Goal: Find specific page/section: Find specific page/section

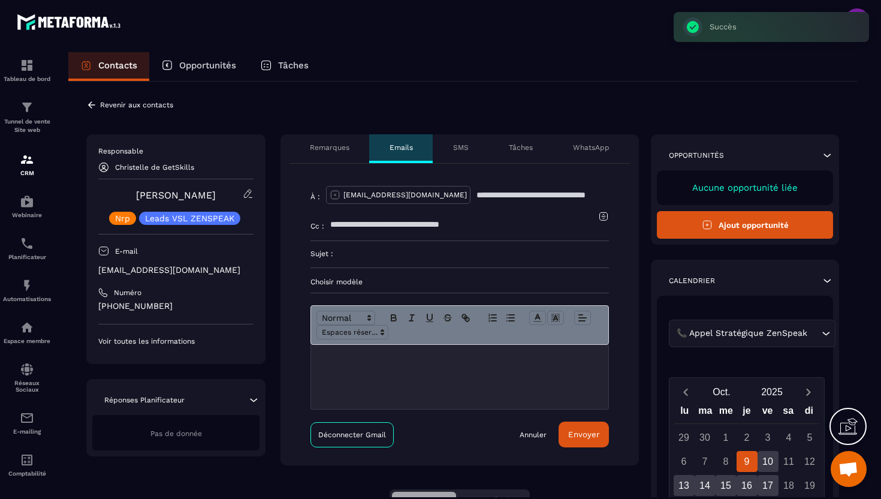
click at [119, 164] on p "Christelle de GetSkills" at bounding box center [154, 167] width 79 height 8
click at [92, 99] on icon at bounding box center [91, 104] width 11 height 11
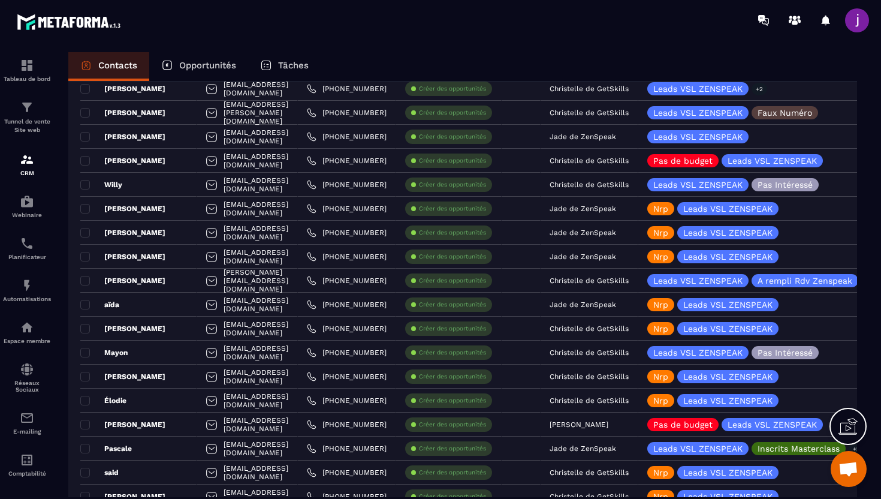
scroll to position [732, 0]
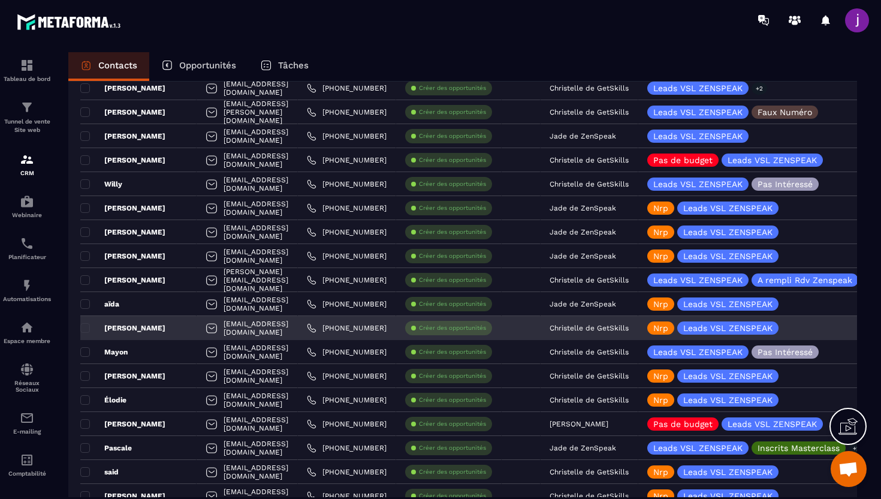
click at [629, 326] on p "Christelle de GetSkills" at bounding box center [588, 328] width 79 height 8
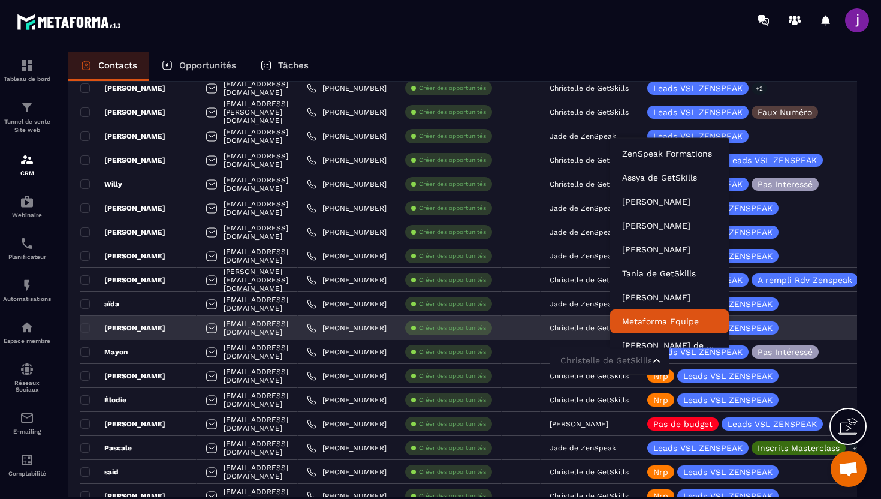
scroll to position [9, 0]
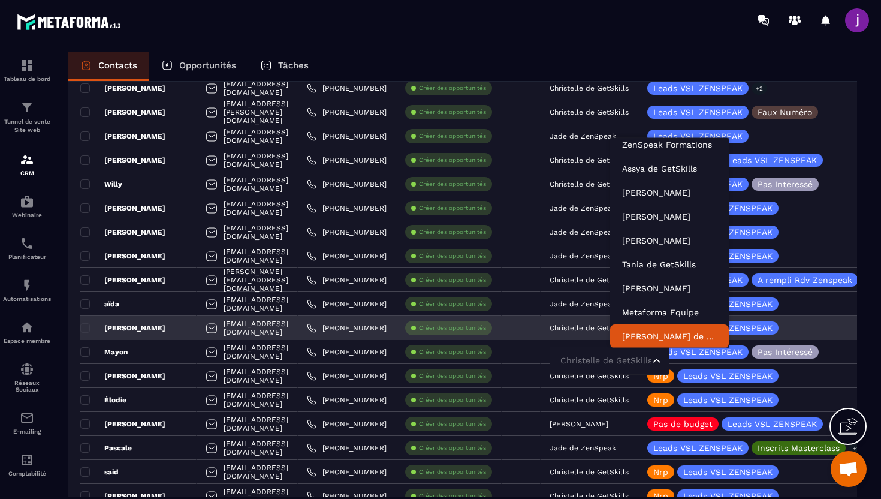
click at [650, 359] on input "Search for option" at bounding box center [603, 360] width 92 height 13
type input "****"
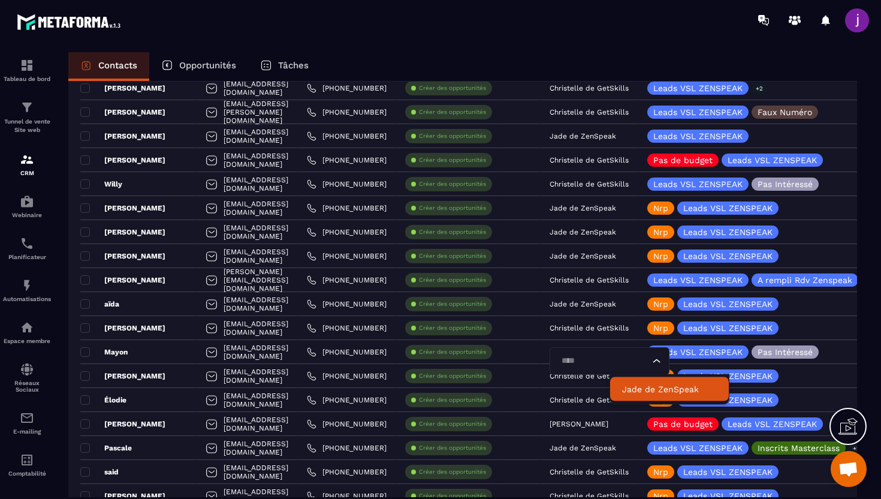
click at [653, 392] on p "Jade de ZenSpeak" at bounding box center [669, 389] width 95 height 12
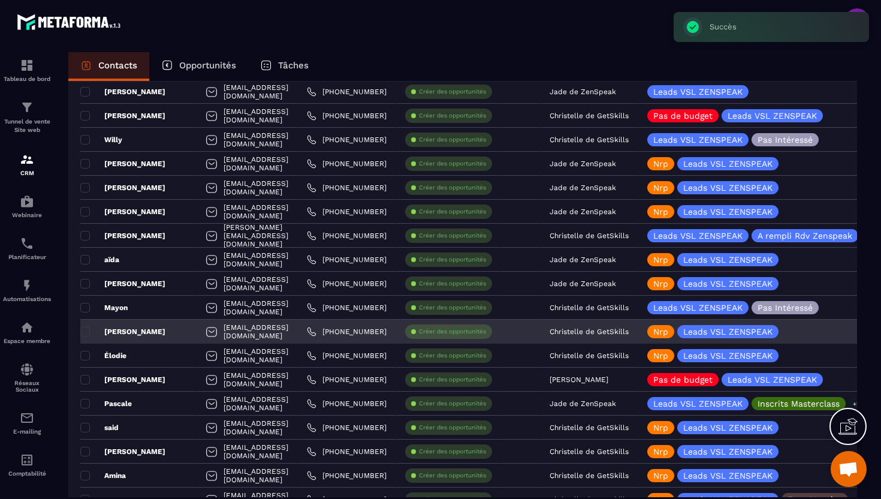
scroll to position [778, 0]
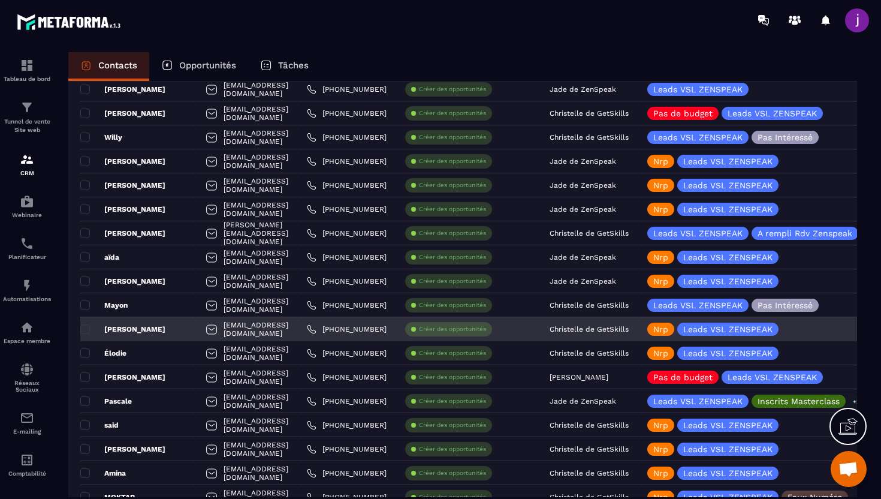
click at [638, 334] on div "Christelle de GetSkills" at bounding box center [589, 329] width 98 height 24
click at [629, 330] on p "Christelle de GetSkills" at bounding box center [588, 329] width 79 height 8
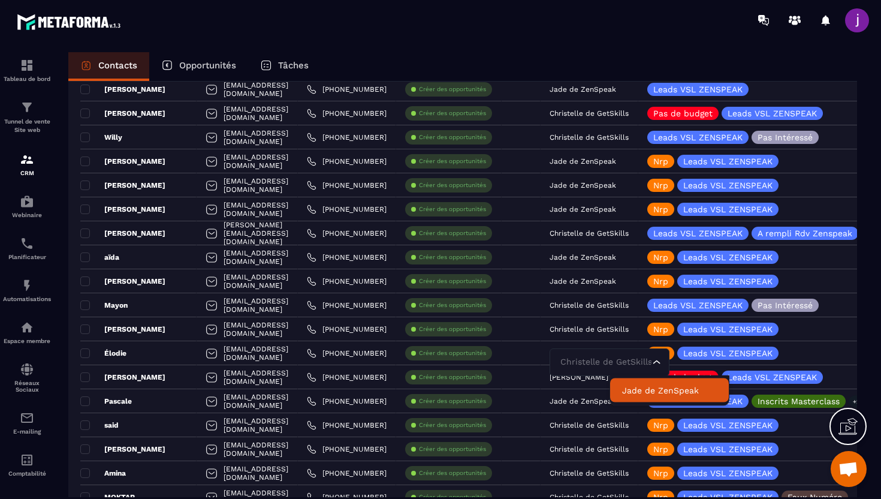
click at [655, 385] on p "Jade de ZenSpeak" at bounding box center [669, 390] width 95 height 12
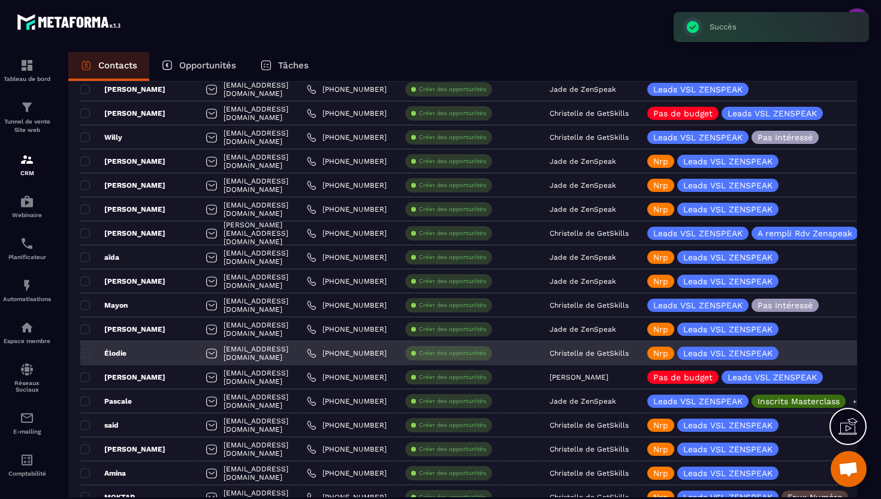
click at [629, 349] on p "Christelle de GetSkills" at bounding box center [588, 353] width 79 height 8
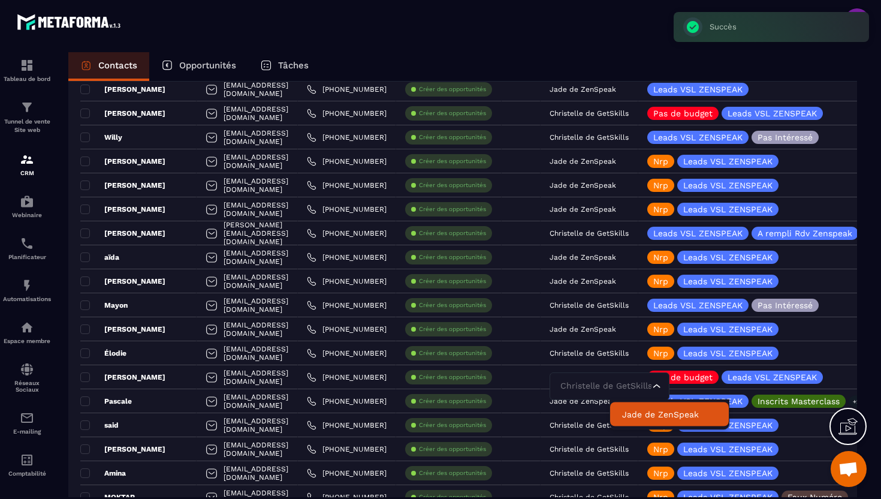
click at [651, 408] on p "Jade de ZenSpeak" at bounding box center [669, 414] width 95 height 12
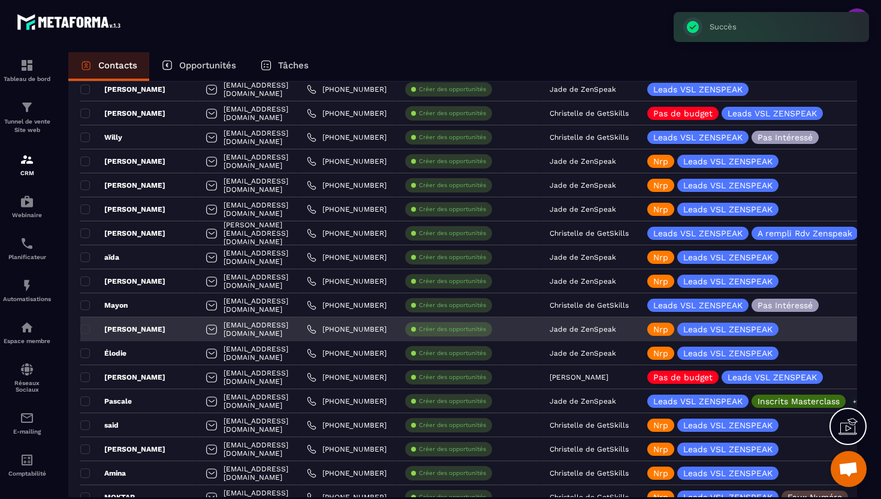
click at [179, 326] on div "[PERSON_NAME]" at bounding box center [138, 329] width 116 height 24
